Goal: Task Accomplishment & Management: Use online tool/utility

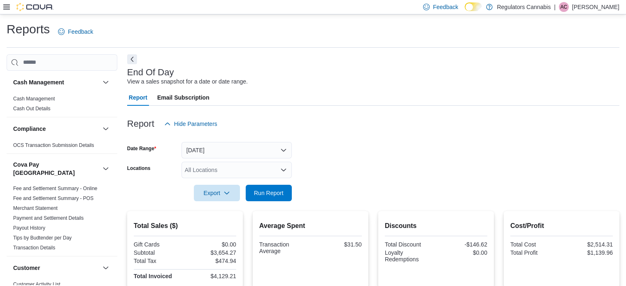
scroll to position [62, 0]
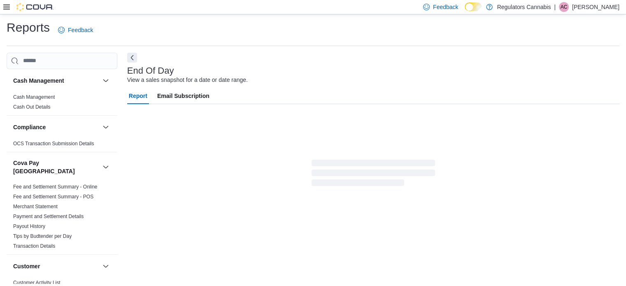
scroll to position [5, 0]
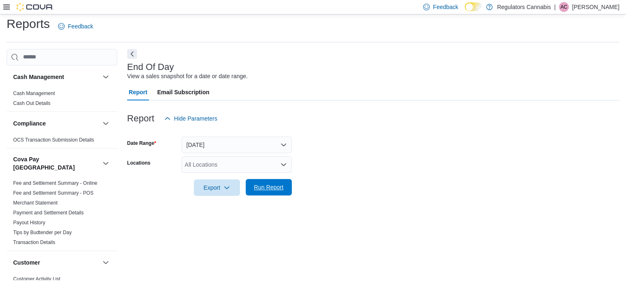
click at [276, 186] on span "Run Report" at bounding box center [269, 187] width 30 height 8
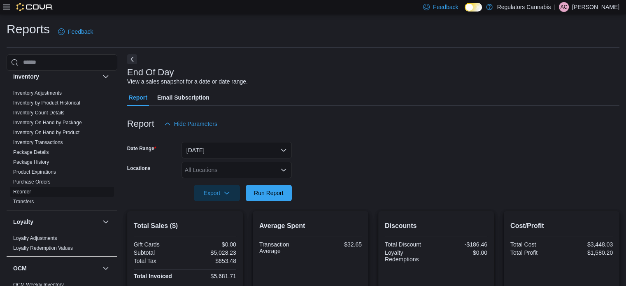
scroll to position [329, 0]
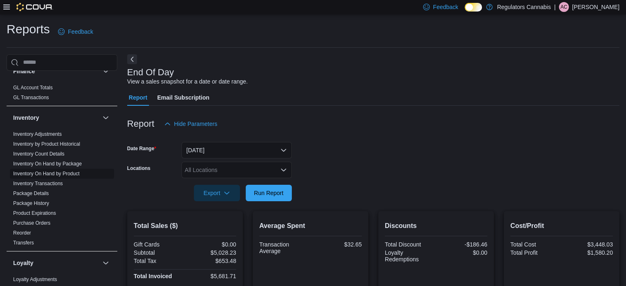
click at [74, 171] on link "Inventory On Hand by Product" at bounding box center [46, 174] width 66 height 6
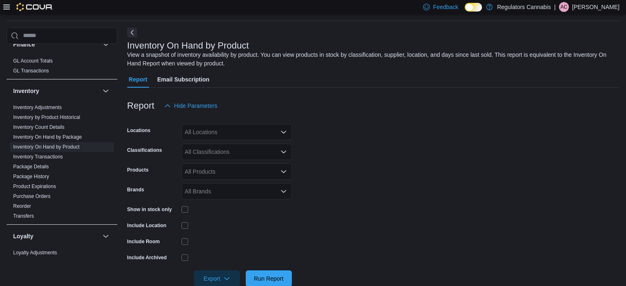
scroll to position [28, 0]
click at [191, 129] on div "All Locations" at bounding box center [237, 131] width 110 height 16
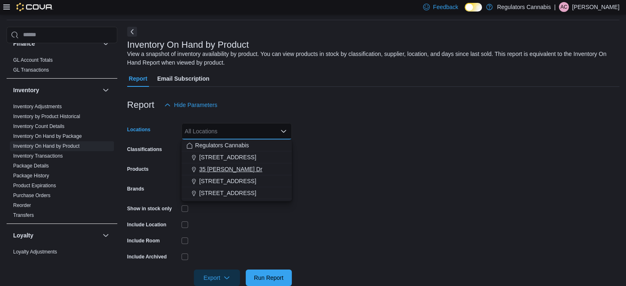
click at [220, 170] on span "35 [PERSON_NAME] Dr" at bounding box center [230, 169] width 63 height 8
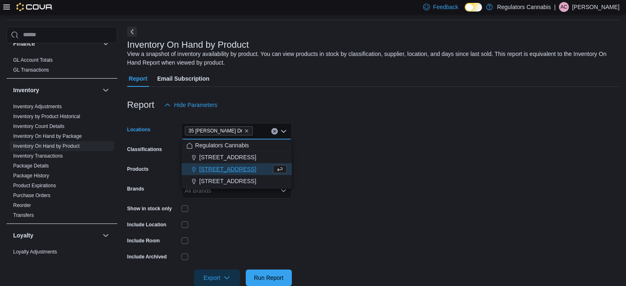
click at [396, 124] on form "Locations [STREET_ADDRESS][PERSON_NAME] Selected. 35 [PERSON_NAME] Dr. Press Ba…" at bounding box center [373, 199] width 493 height 173
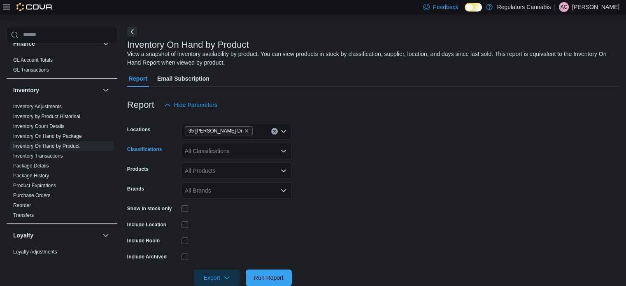
click at [250, 156] on div "All Classifications" at bounding box center [237, 151] width 110 height 16
type input "****"
click at [242, 164] on div "Flower" at bounding box center [237, 165] width 100 height 8
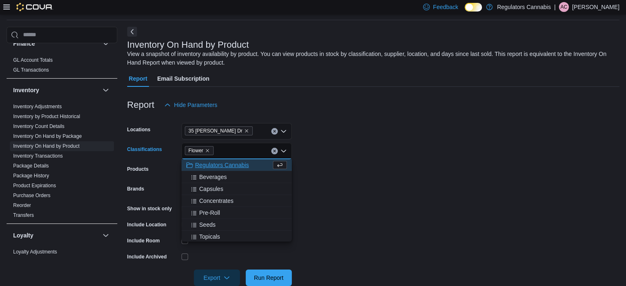
click at [340, 131] on form "Locations [STREET_ADDRESS][PERSON_NAME] Classifications Flower Combo box. Selec…" at bounding box center [373, 199] width 493 height 173
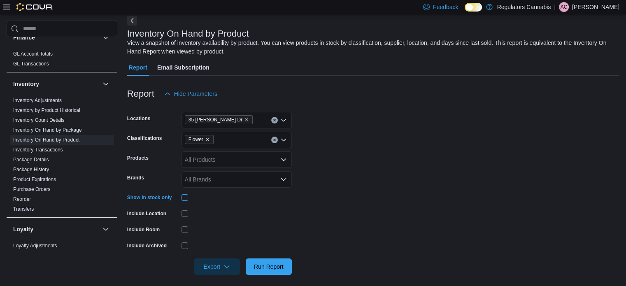
scroll to position [44, 0]
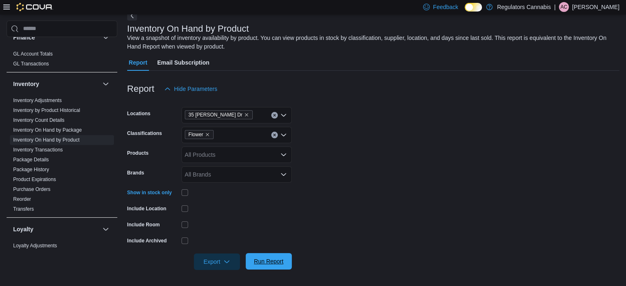
click at [275, 256] on span "Run Report" at bounding box center [269, 261] width 36 height 16
click at [208, 267] on span "Export" at bounding box center [217, 261] width 36 height 16
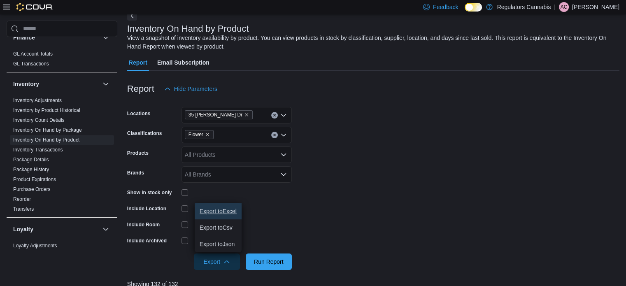
click at [230, 212] on span "Export to Excel" at bounding box center [218, 211] width 37 height 7
